Goal: Task Accomplishment & Management: Manage account settings

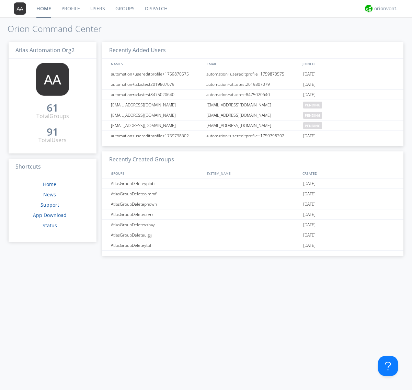
click at [124, 9] on link "Groups" at bounding box center [125, 8] width 30 height 17
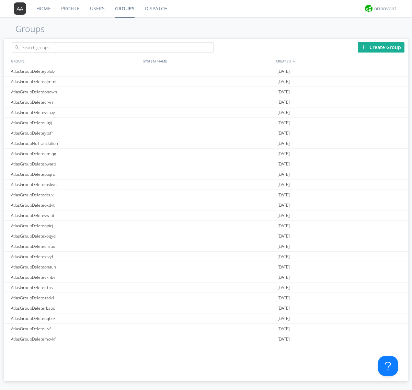
click at [381, 47] on div "Create Group" at bounding box center [381, 47] width 47 height 10
click at [124, 9] on link "Groups" at bounding box center [125, 8] width 30 height 17
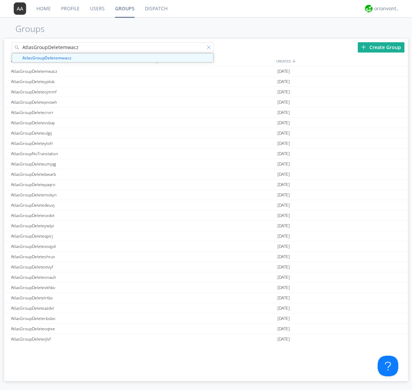
type input "AtlasGroupDeletemwacz"
click at [210, 48] on div at bounding box center [210, 48] width 7 height 7
type input "AtlasGroupDeletemwacz"
click at [75, 71] on div "AtlasGroupDeletemwacz" at bounding box center [75, 71] width 132 height 10
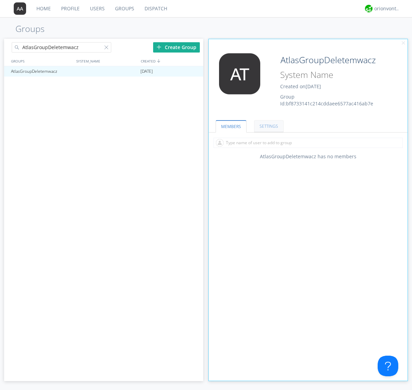
click at [268, 126] on link "SETTINGS" at bounding box center [269, 126] width 30 height 12
click at [0, 0] on span at bounding box center [0, 0] width 0 height 0
click at [0, 0] on input "checkbox" at bounding box center [0, 0] width 0 height 0
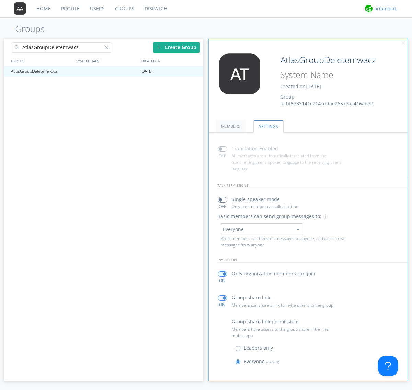
click at [386, 9] on div "orionvontas+atlas+automation+org2" at bounding box center [388, 8] width 26 height 7
